Goal: Information Seeking & Learning: Learn about a topic

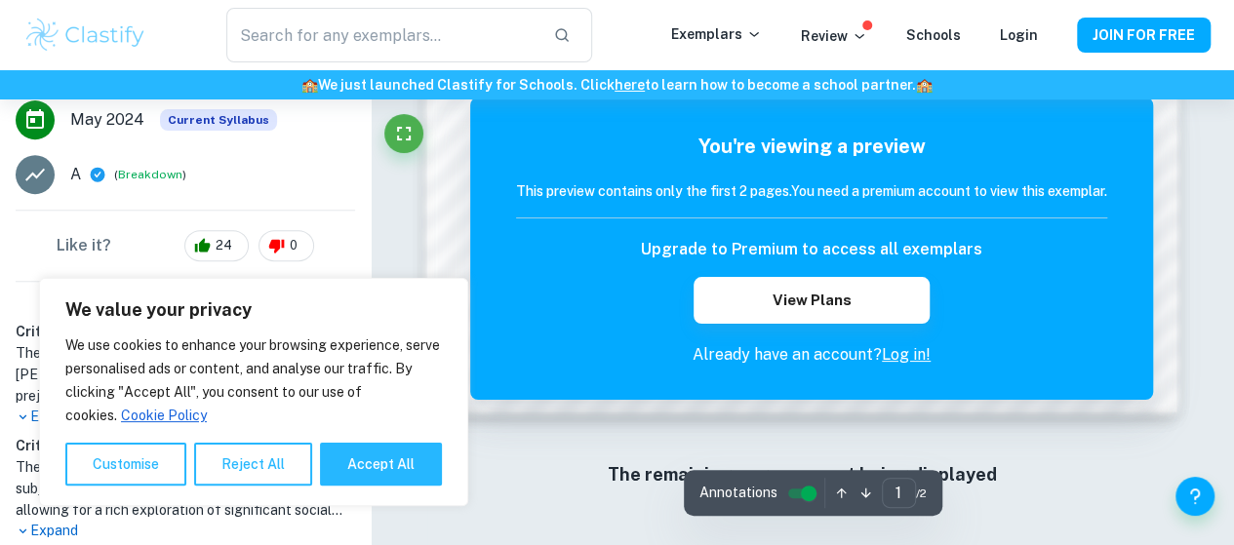
scroll to position [1654, 0]
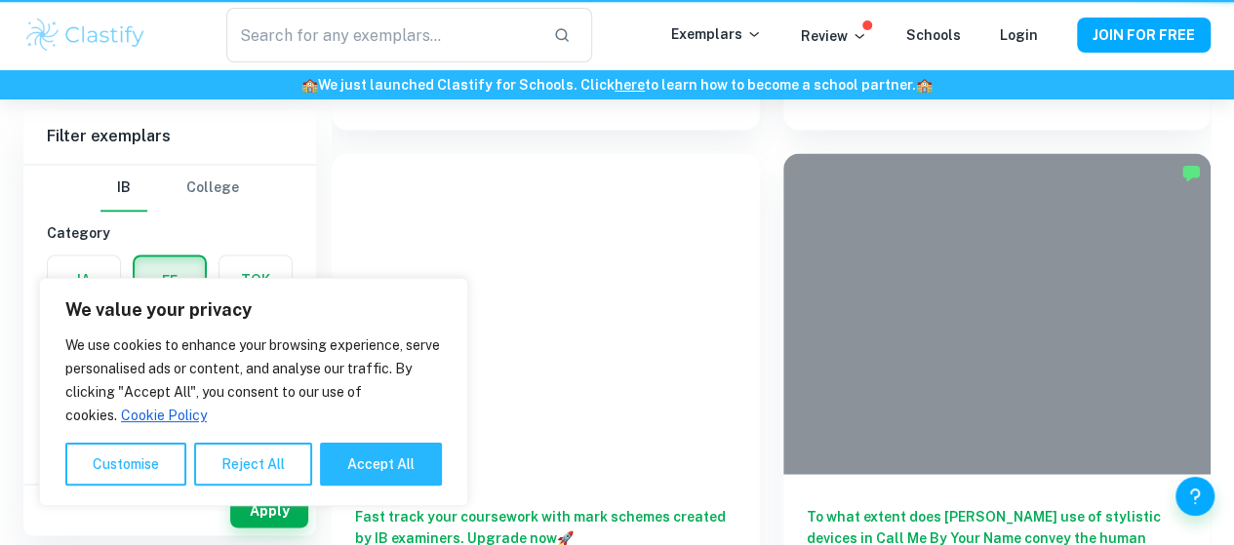
scroll to position [266, 0]
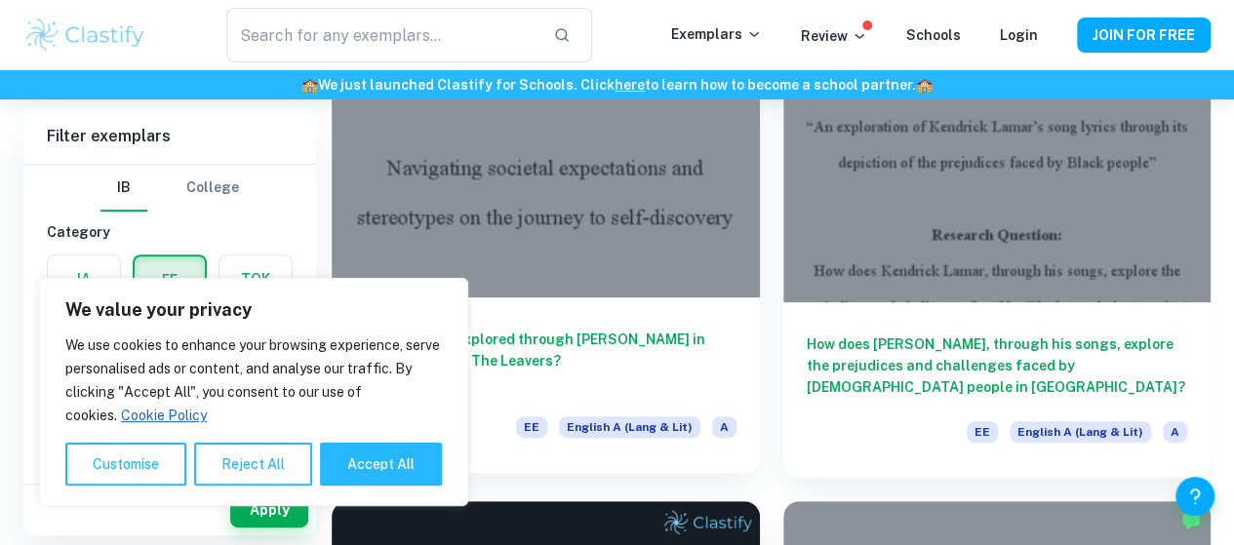
click at [480, 329] on h6 "How is identity explored through [PERSON_NAME] in [PERSON_NAME] The Leavers?" at bounding box center [545, 361] width 381 height 64
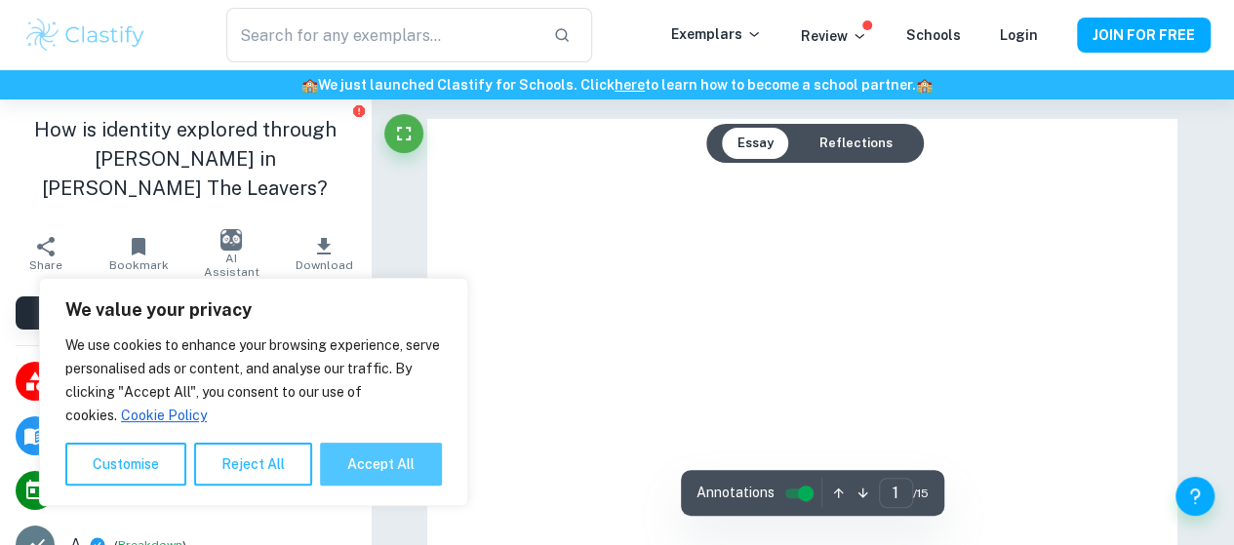
click at [381, 456] on button "Accept All" at bounding box center [381, 464] width 122 height 43
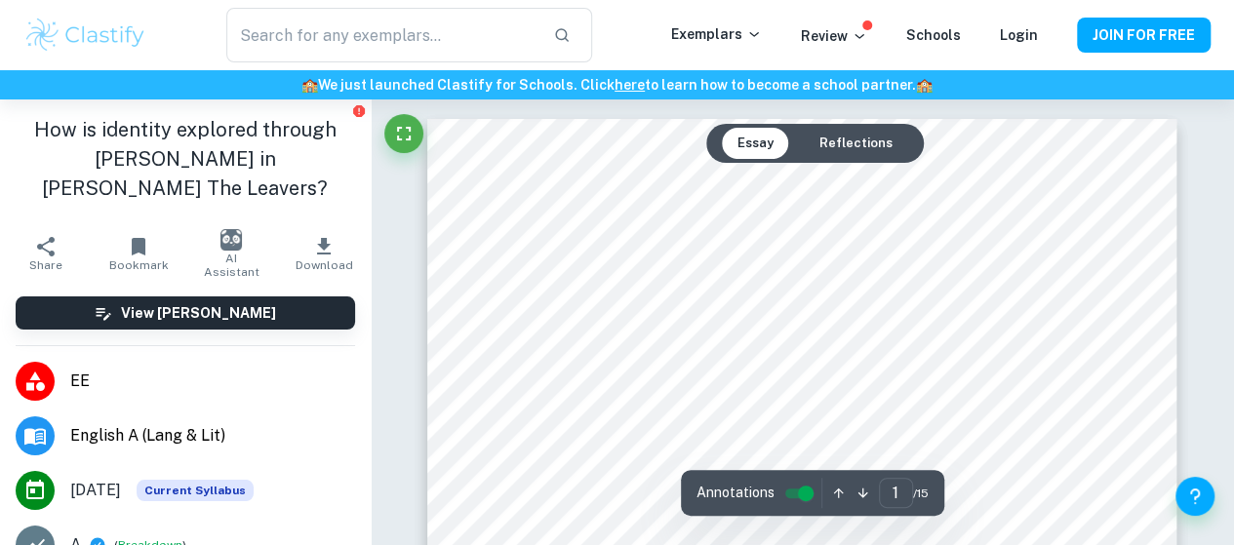
checkbox input "true"
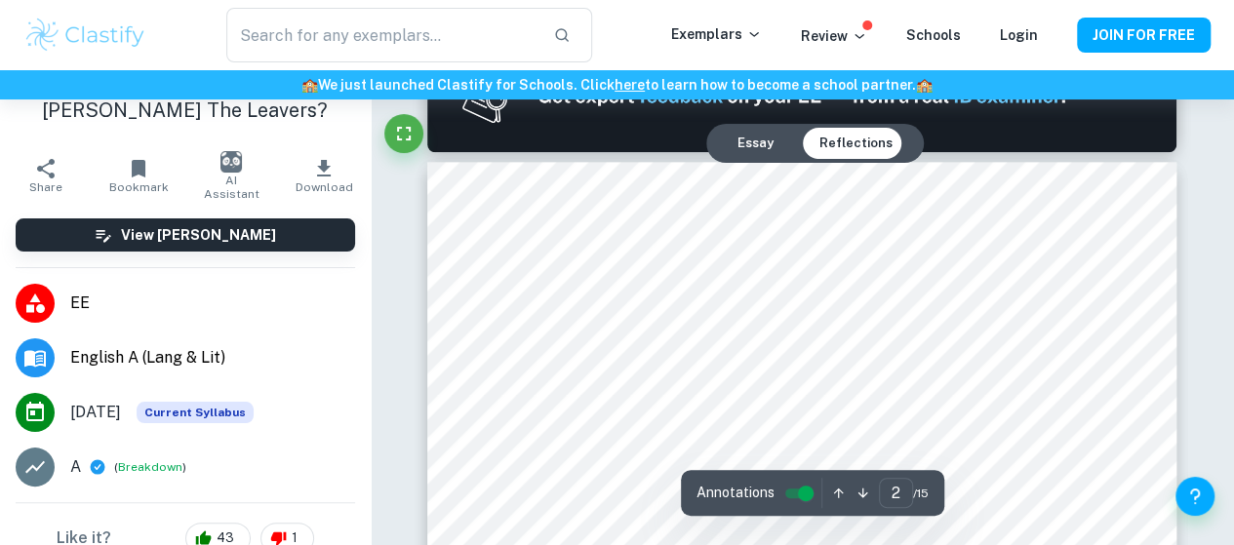
scroll to position [1102, 0]
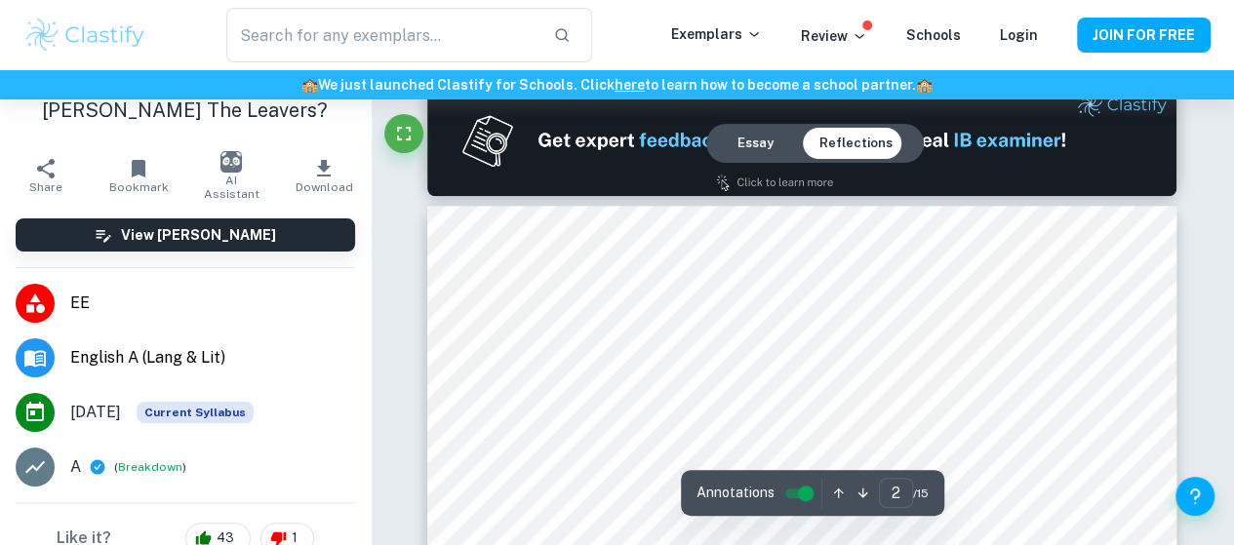
type input "1"
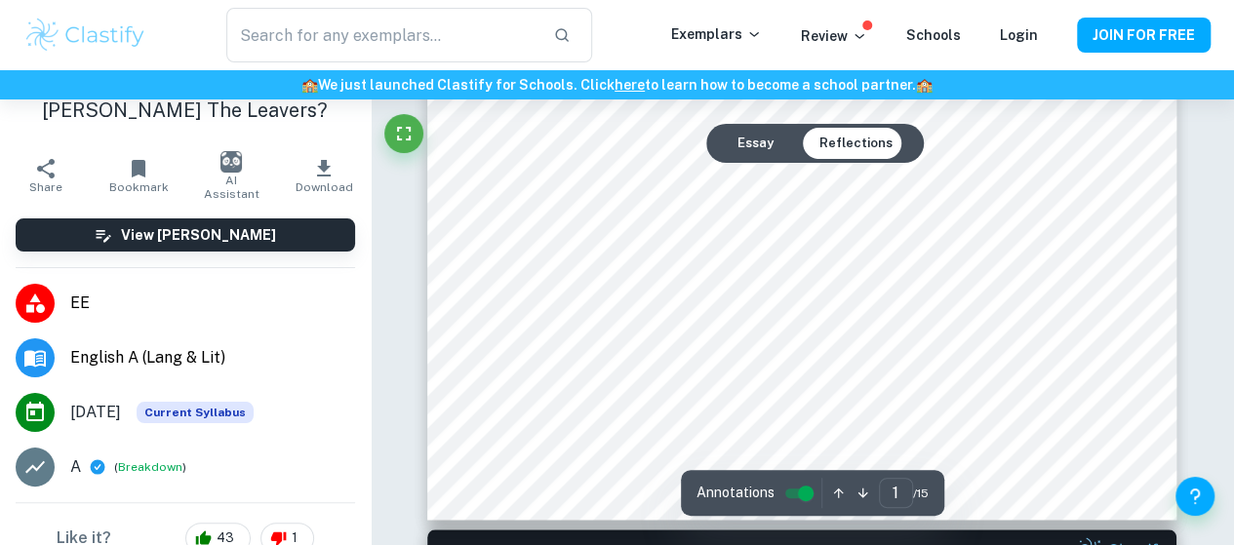
scroll to position [0, 0]
